Goal: Find specific page/section: Find specific page/section

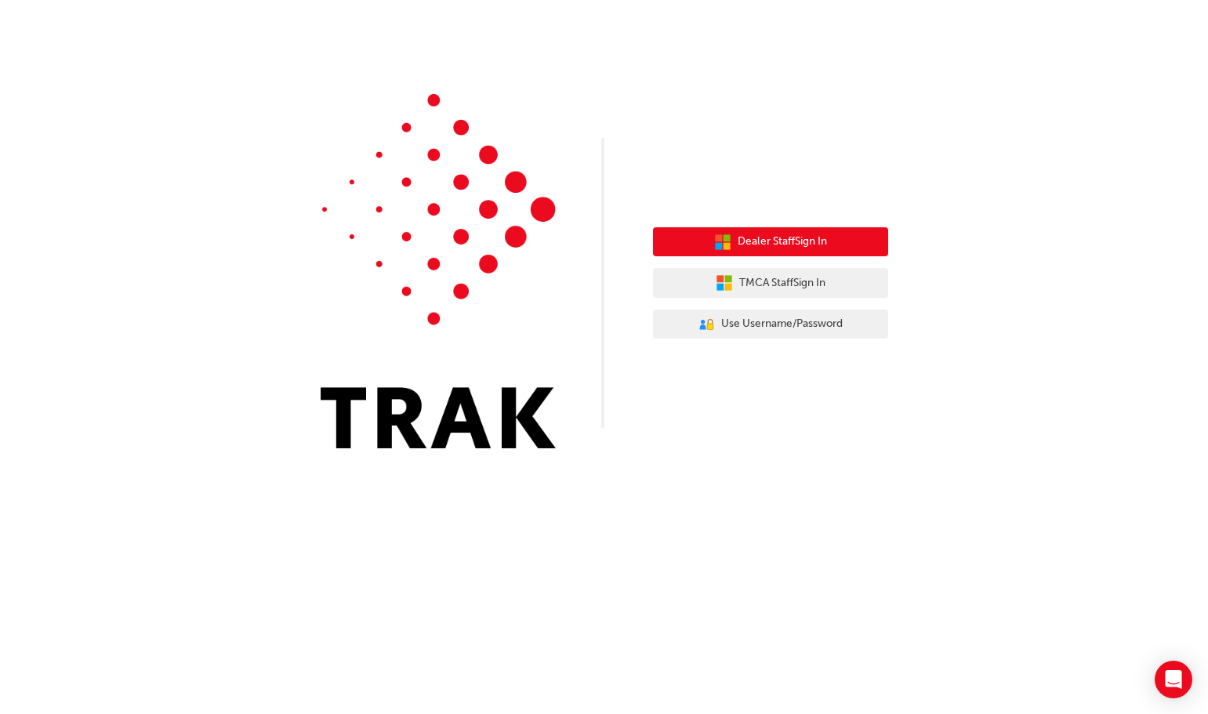
click at [770, 238] on span "Dealer Staff Sign In" at bounding box center [782, 242] width 89 height 18
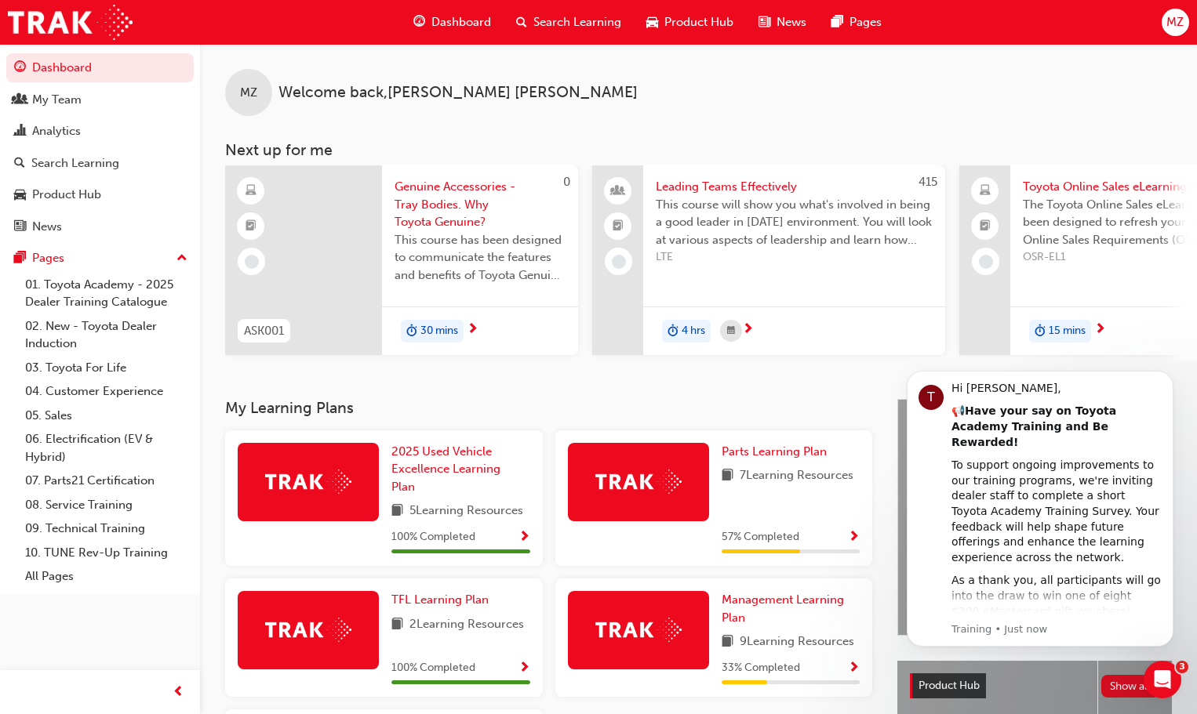
click at [580, 20] on span "Search Learning" at bounding box center [577, 22] width 88 height 18
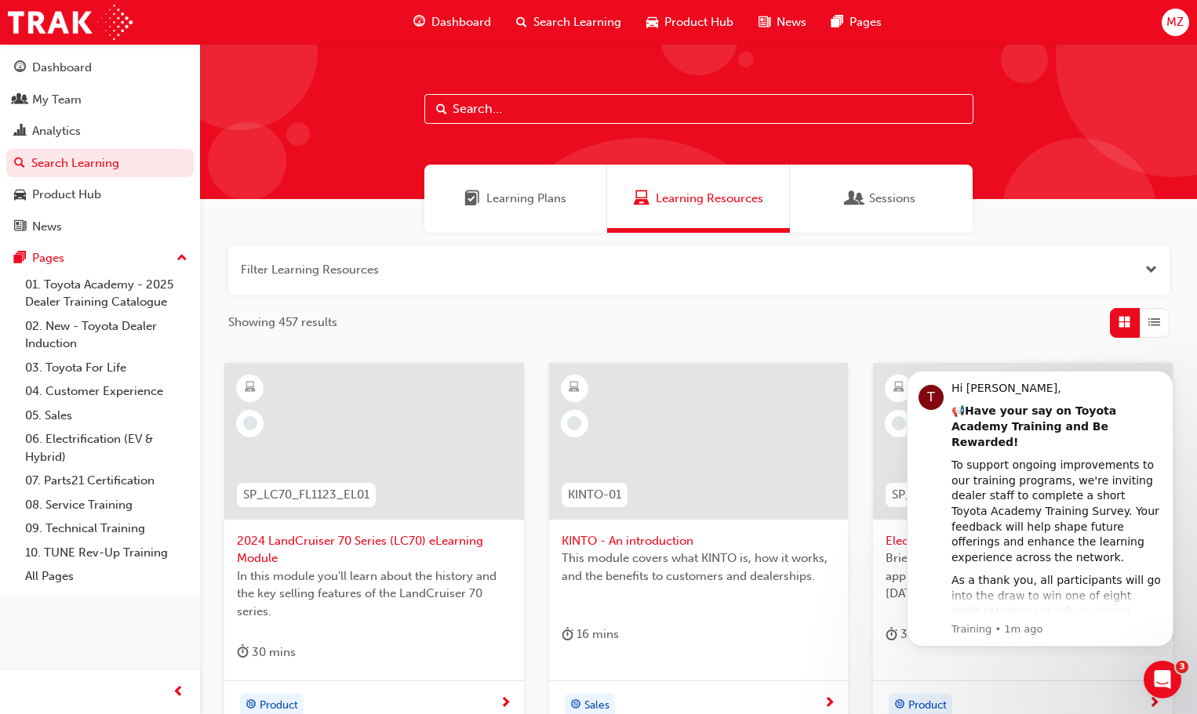
click at [512, 111] on input "text" at bounding box center [698, 109] width 549 height 30
click at [49, 101] on div "My Team" at bounding box center [56, 100] width 49 height 18
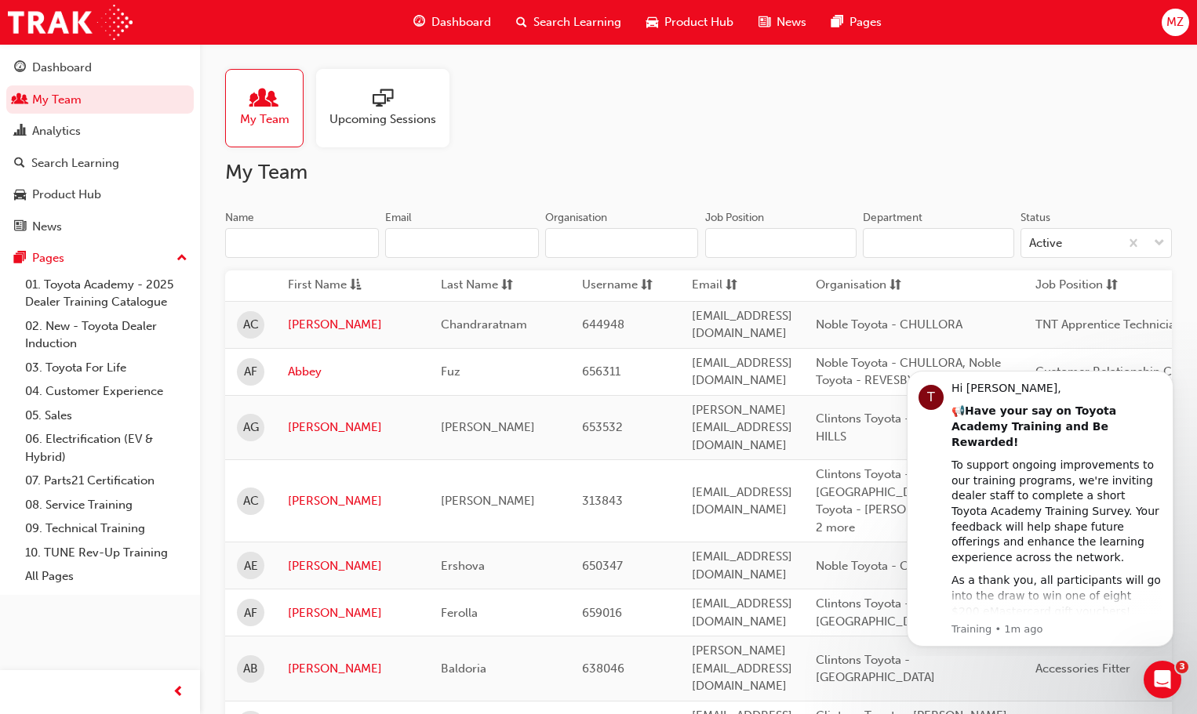
click at [278, 243] on input "Name" at bounding box center [302, 243] width 154 height 30
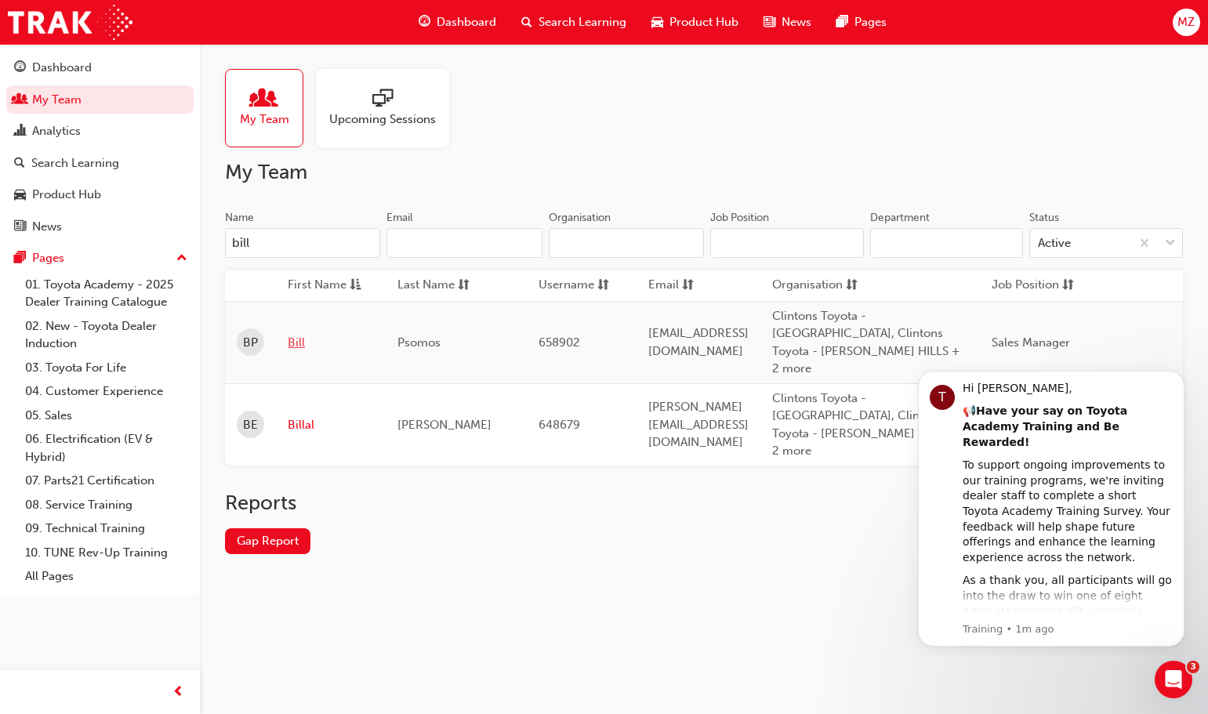
type input "bill"
click at [294, 334] on link "Bill" at bounding box center [331, 343] width 86 height 18
